Goal: Information Seeking & Learning: Learn about a topic

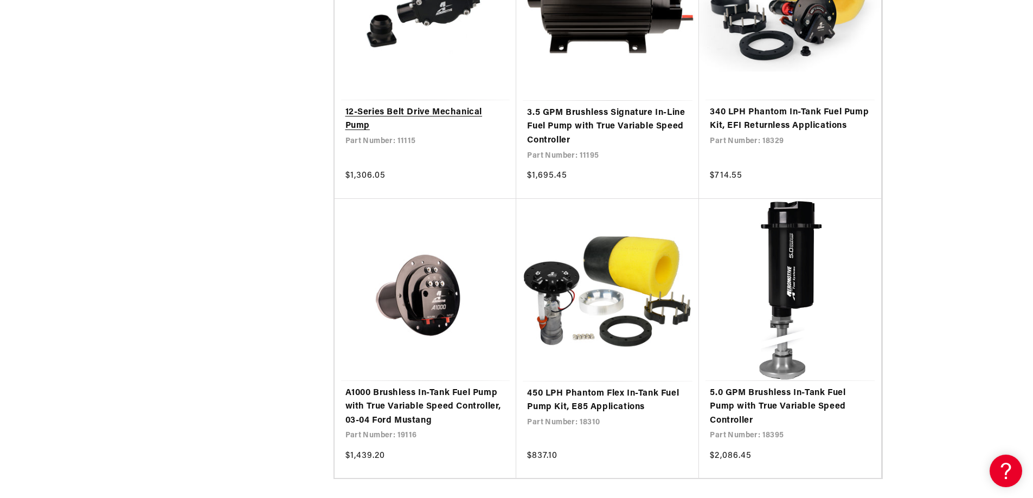
scroll to position [2060, 0]
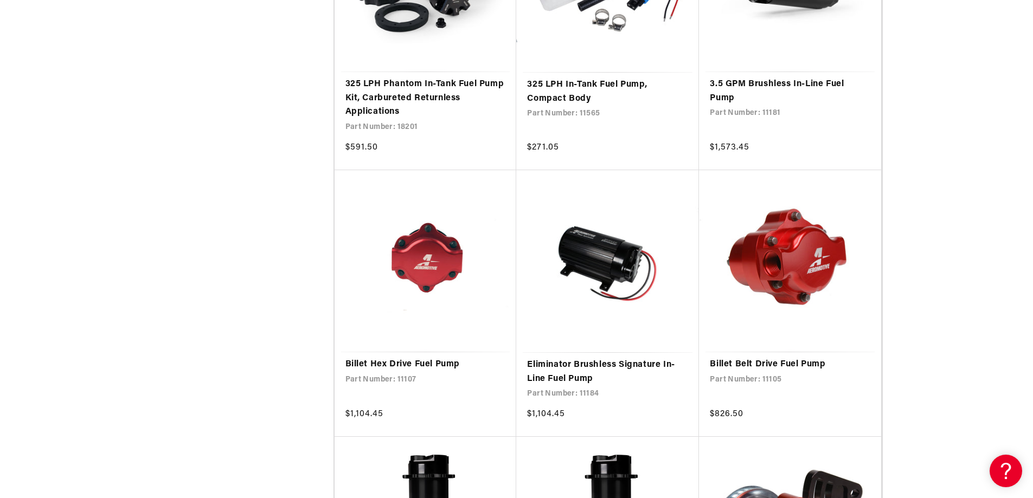
scroll to position [4012, 0]
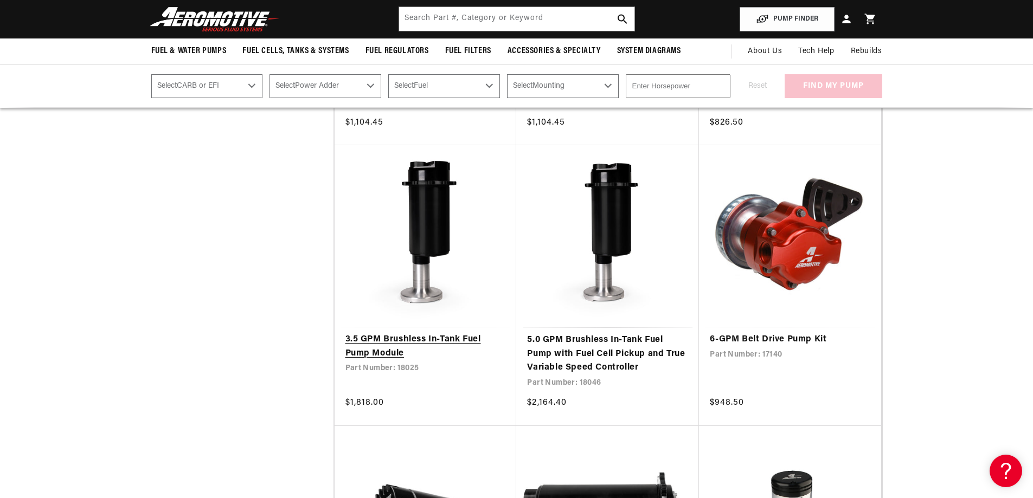
scroll to position [4283, 0]
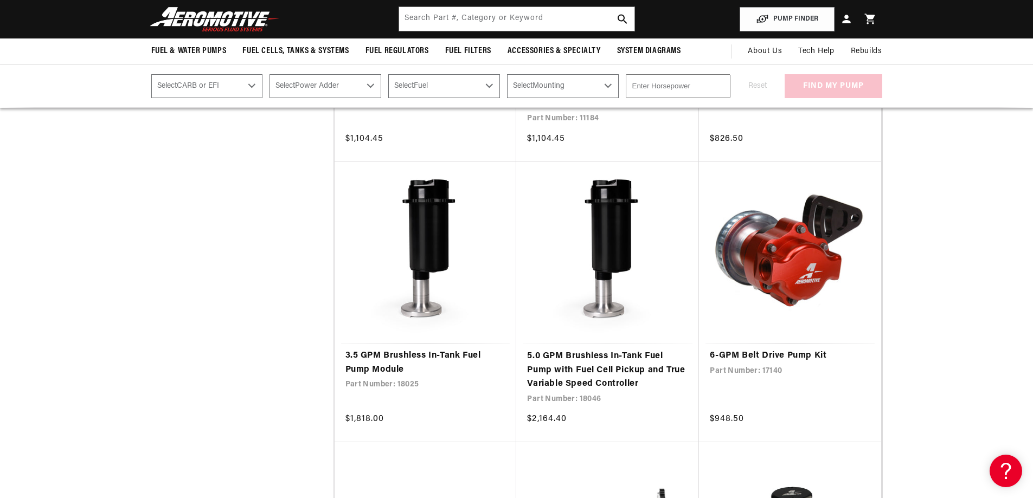
click at [249, 84] on select "Select CARB or EFI Carbureted Fuel Injected" at bounding box center [207, 86] width 112 height 24
select select "Carbureted"
click at [151, 74] on select "Select CARB or EFI Carbureted Fuel Injected" at bounding box center [207, 86] width 112 height 24
select select "Carbureted"
click at [373, 85] on select "Select Power Adder No - Naturally Aspirated Yes - Forced Induction" at bounding box center [325, 86] width 112 height 24
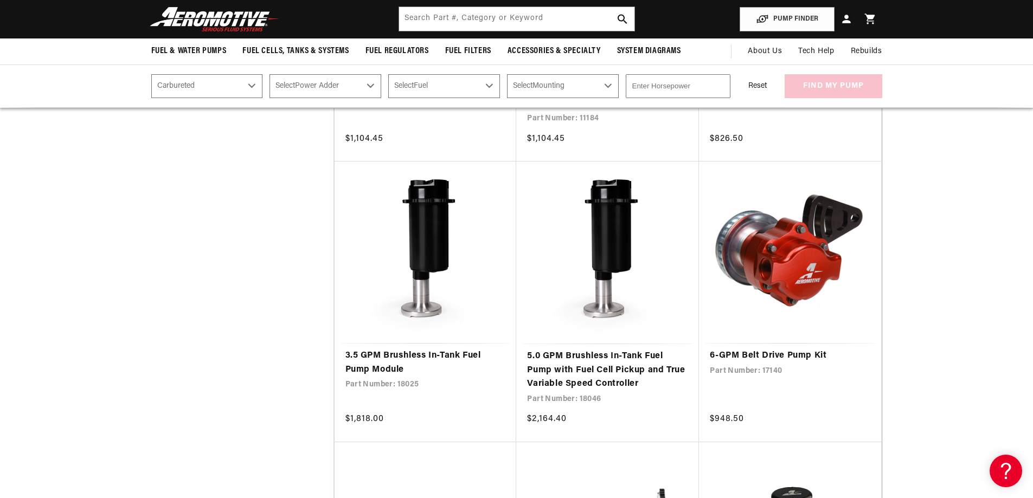
select select "No-Naturally-Aspirated"
click at [269, 74] on select "Select Power Adder No - Naturally Aspirated Yes - Forced Induction" at bounding box center [325, 86] width 112 height 24
select select "No-Naturally-Aspirated"
click at [488, 82] on select "Select Fuel E85 Gas" at bounding box center [444, 86] width 112 height 24
select select "Gas"
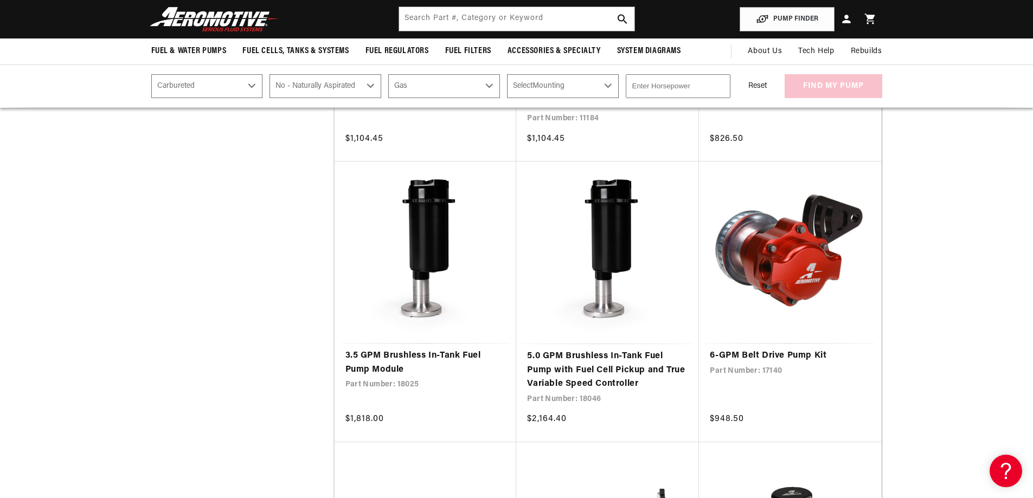
click at [388, 74] on select "Select Fuel E85 Gas" at bounding box center [444, 86] width 112 height 24
select select "Gas"
click at [609, 82] on select "Select Mounting External In-Tank" at bounding box center [563, 86] width 112 height 24
select select "External"
click at [507, 74] on select "Select Mounting External In-Tank" at bounding box center [563, 86] width 112 height 24
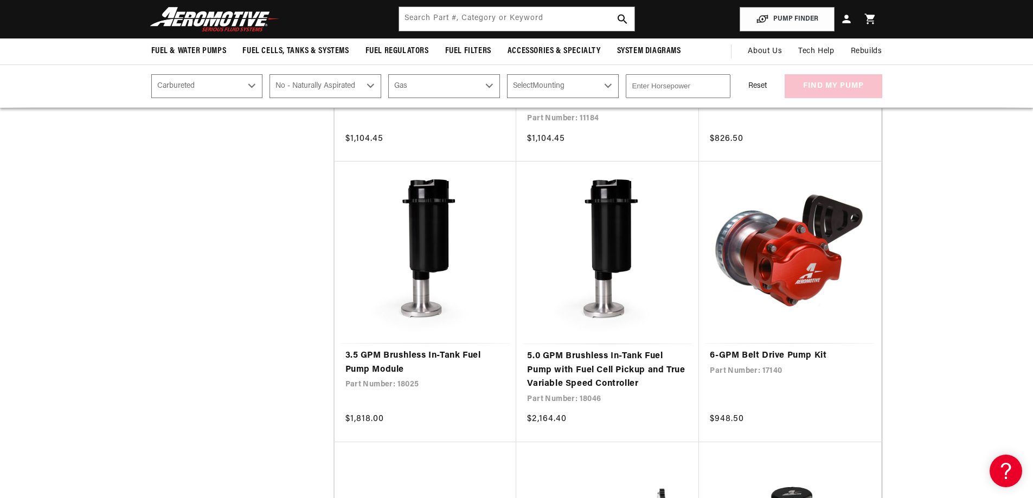
select select "External"
click at [718, 83] on input "1" at bounding box center [678, 86] width 105 height 24
drag, startPoint x: 640, startPoint y: 89, endPoint x: 595, endPoint y: 107, distance: 48.4
click at [595, 106] on div "PUMP FINDER Select CARB or EFI Carbureted Fuel Injected Select Power Adder No -…" at bounding box center [516, 86] width 1033 height 43
type input "600"
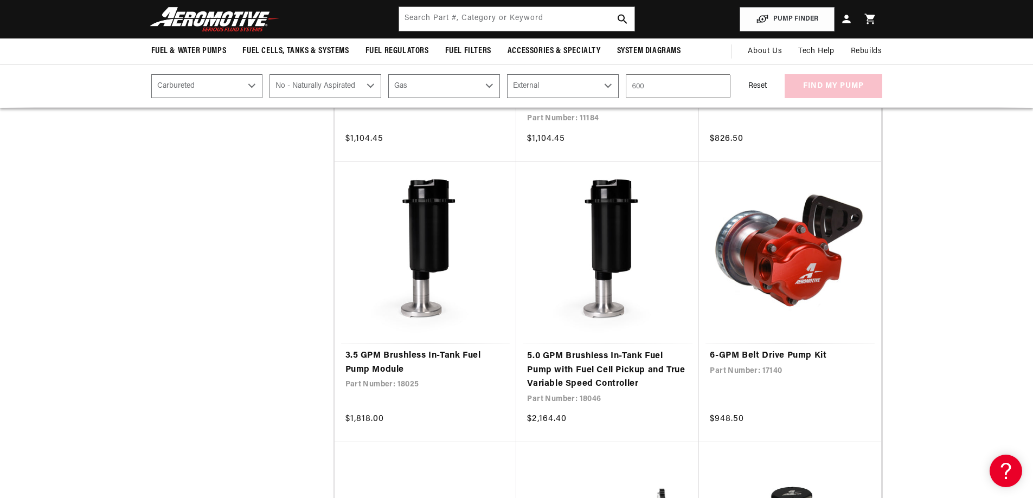
click at [834, 87] on div "Reset find my pump" at bounding box center [809, 86] width 145 height 24
click at [834, 87] on button "find my pump" at bounding box center [833, 86] width 98 height 24
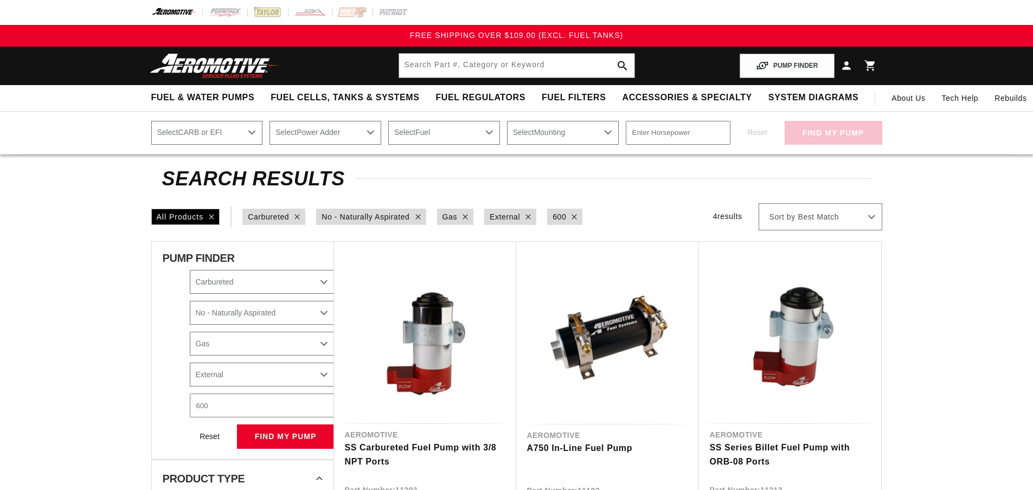
select select "Carbureted"
select select "No-Naturally-Aspirated"
select select "Gas"
select select "External"
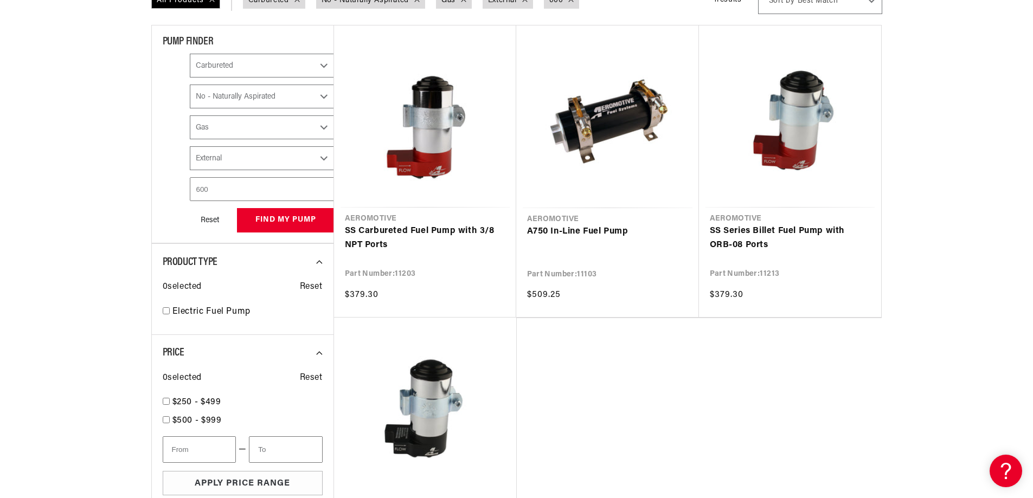
scroll to position [217, 0]
click at [437, 232] on link "SS Carbureted Fuel Pump with 3/8 NPT Ports" at bounding box center [425, 238] width 160 height 28
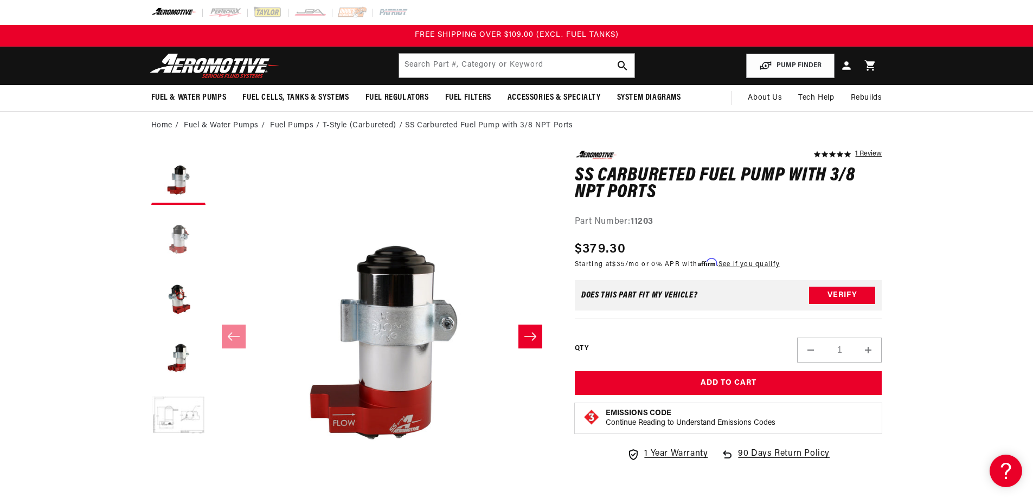
click at [173, 239] on button "Load image 2 in gallery view" at bounding box center [178, 237] width 54 height 54
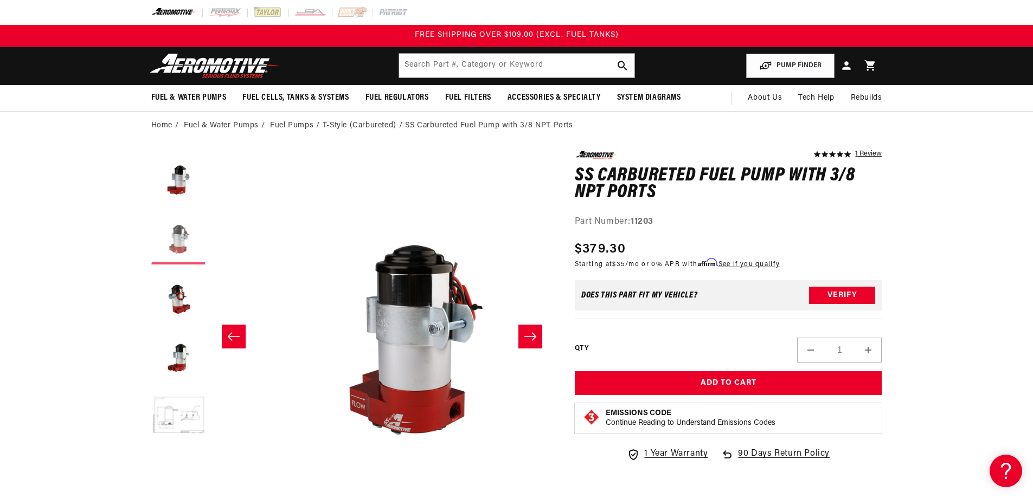
scroll to position [0, 342]
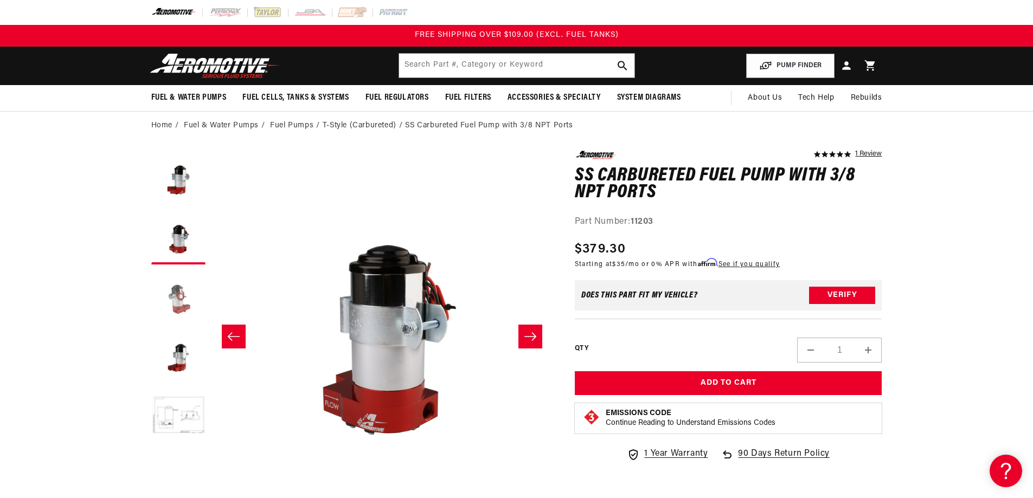
click at [178, 288] on button "Load image 3 in gallery view" at bounding box center [178, 297] width 54 height 54
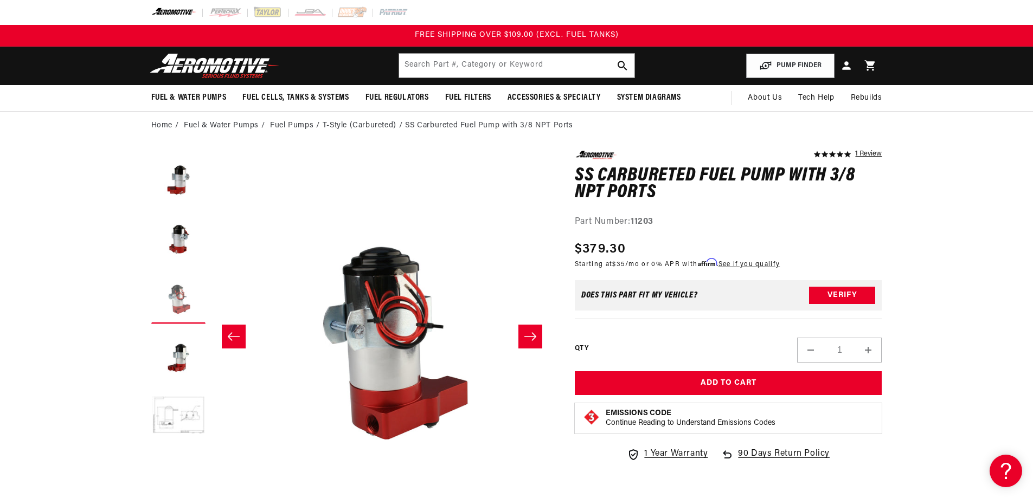
scroll to position [0, 685]
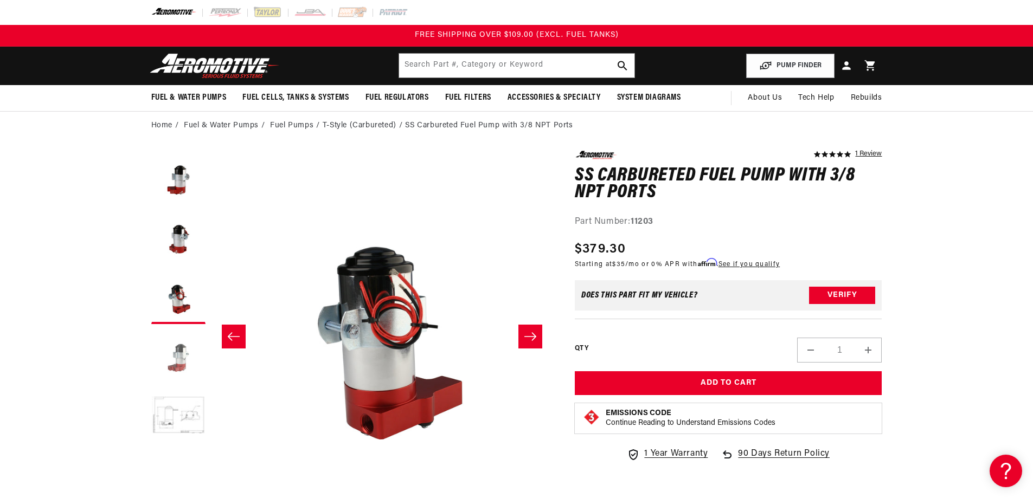
click at [177, 354] on button "Load image 4 in gallery view" at bounding box center [178, 357] width 54 height 54
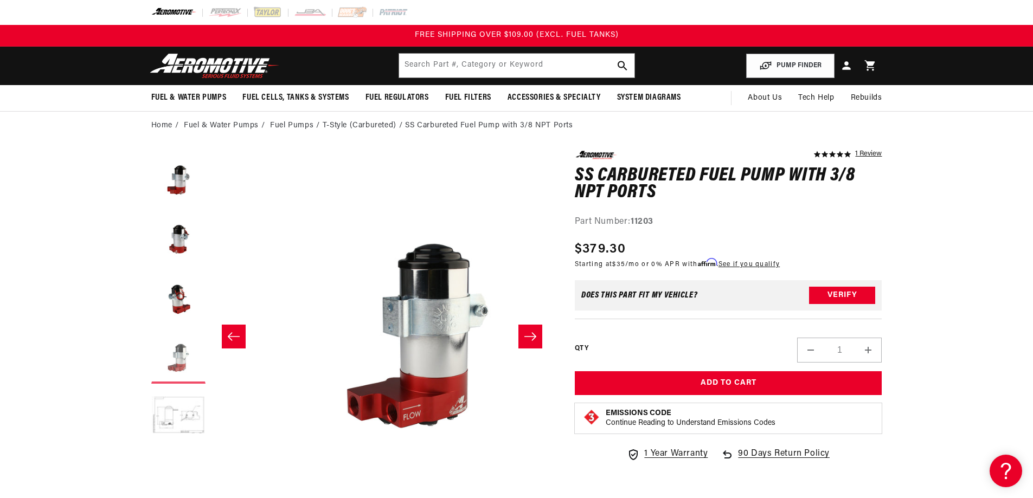
scroll to position [0, 1027]
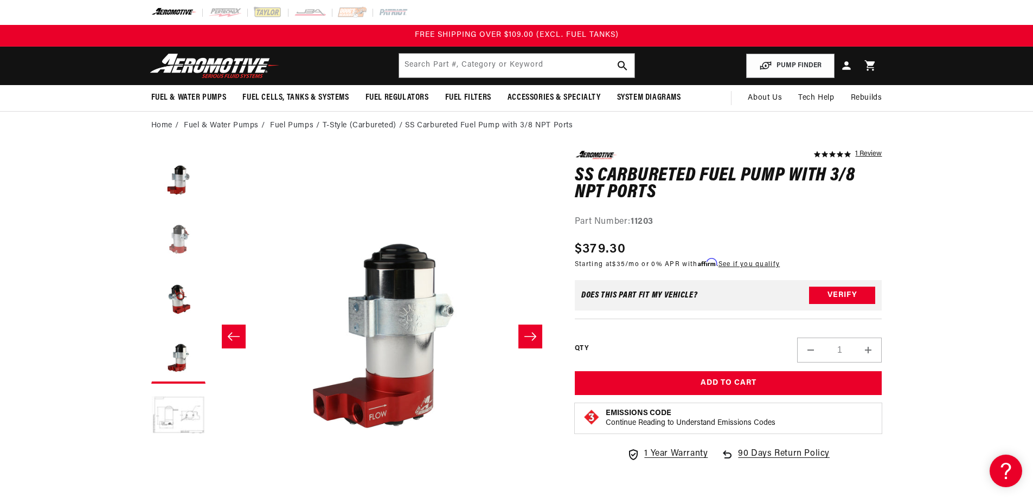
click at [173, 237] on button "Load image 2 in gallery view" at bounding box center [178, 237] width 54 height 54
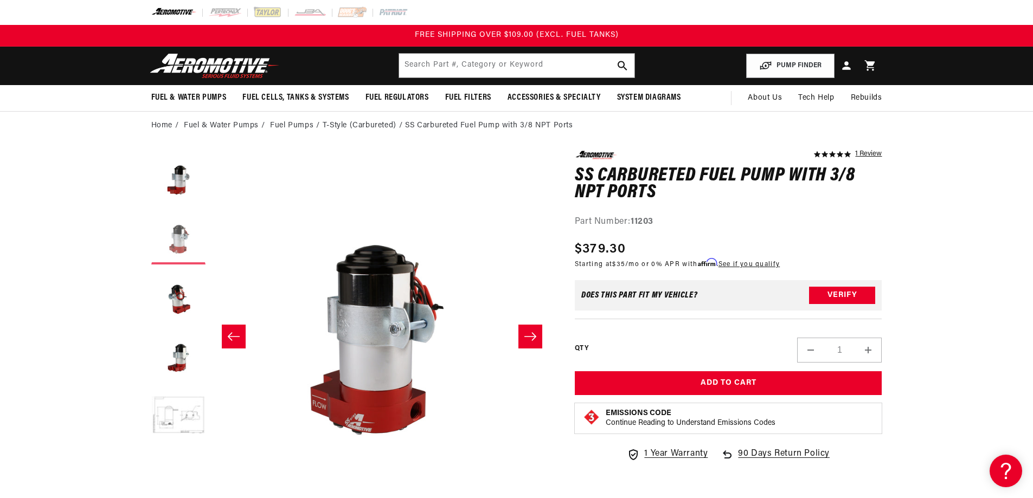
scroll to position [0, 342]
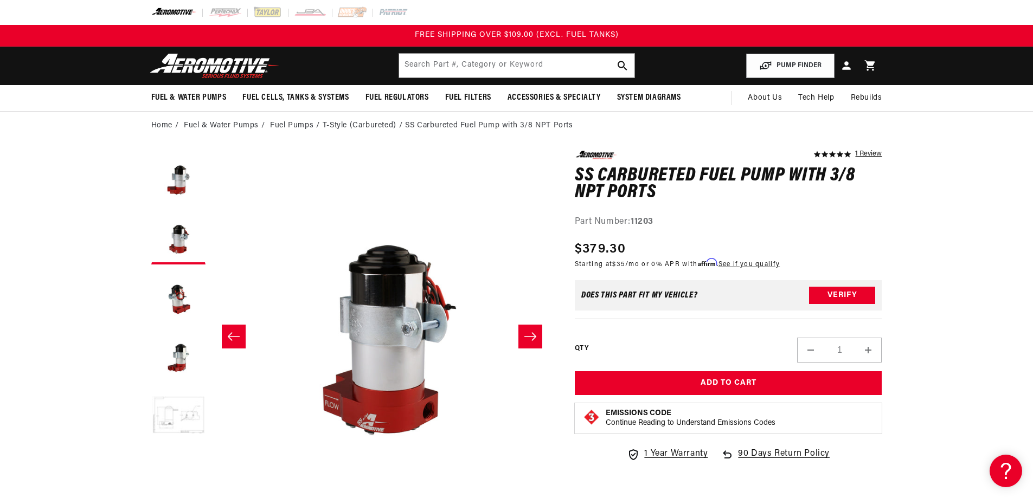
click at [193, 418] on button "Load image 5 in gallery view" at bounding box center [178, 416] width 54 height 54
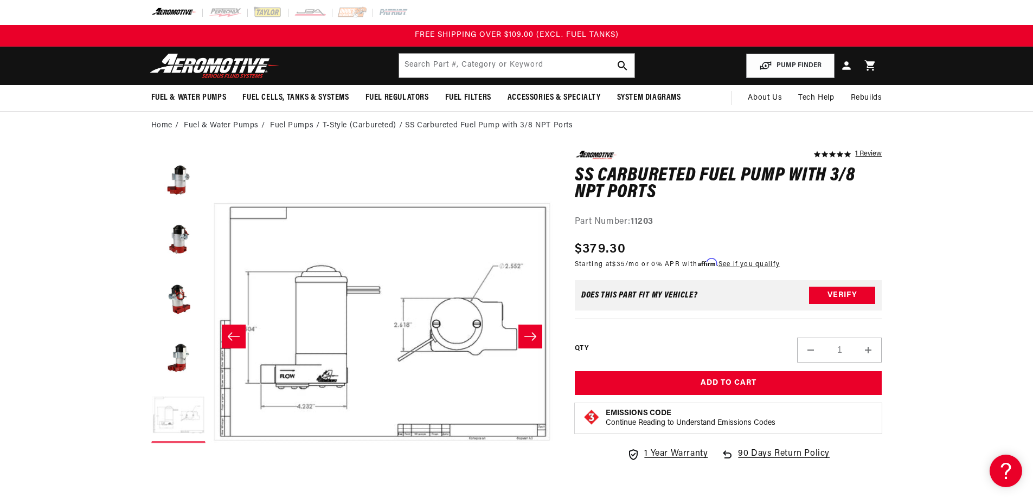
scroll to position [0, 1369]
click at [539, 333] on button "Slide right" at bounding box center [530, 337] width 24 height 24
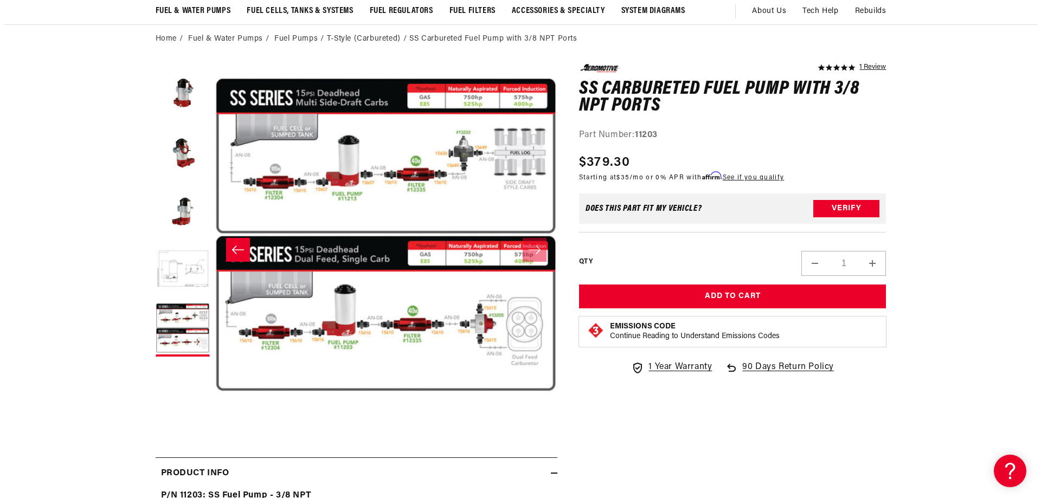
scroll to position [108, 0]
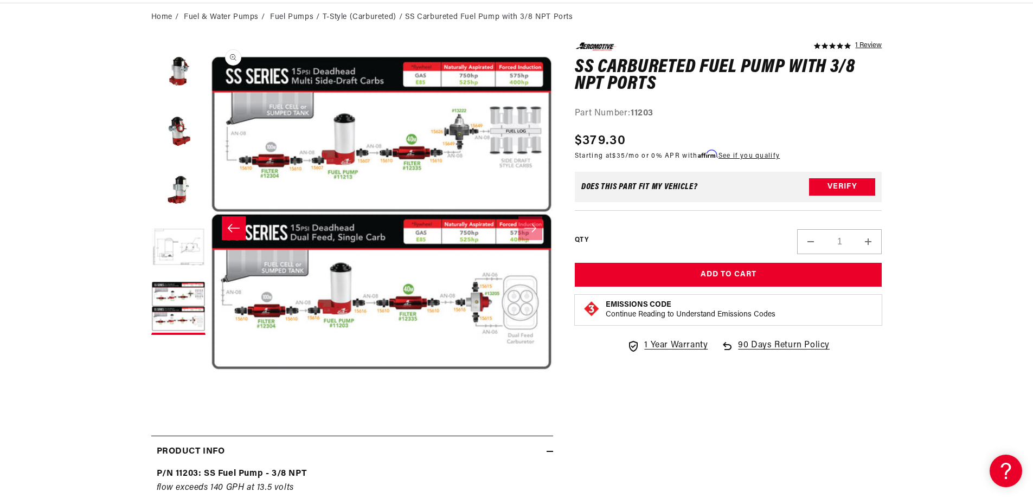
click at [210, 385] on button "Open media 6 in modal" at bounding box center [210, 385] width 0 height 0
